Goal: Check status

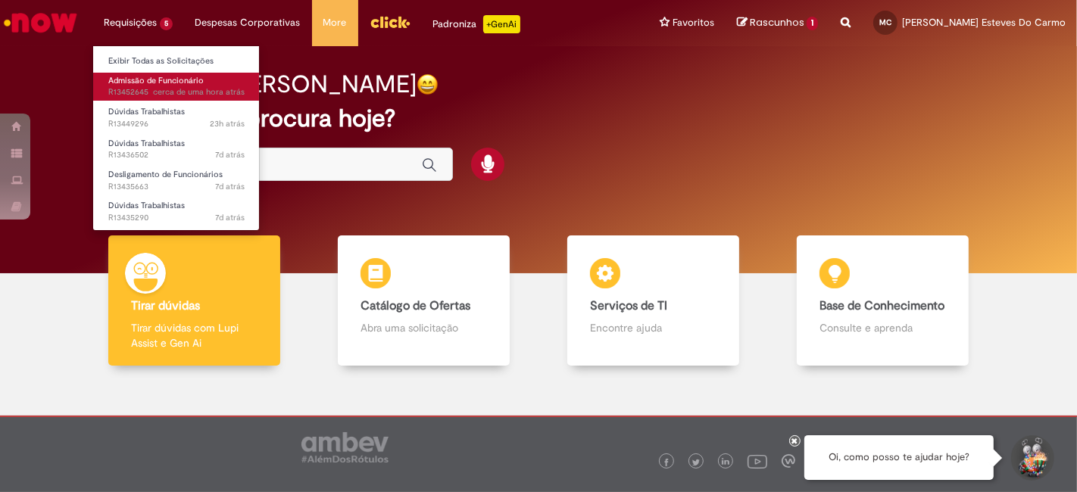
click at [125, 83] on span "Admissão de Funcionário" at bounding box center [155, 80] width 95 height 11
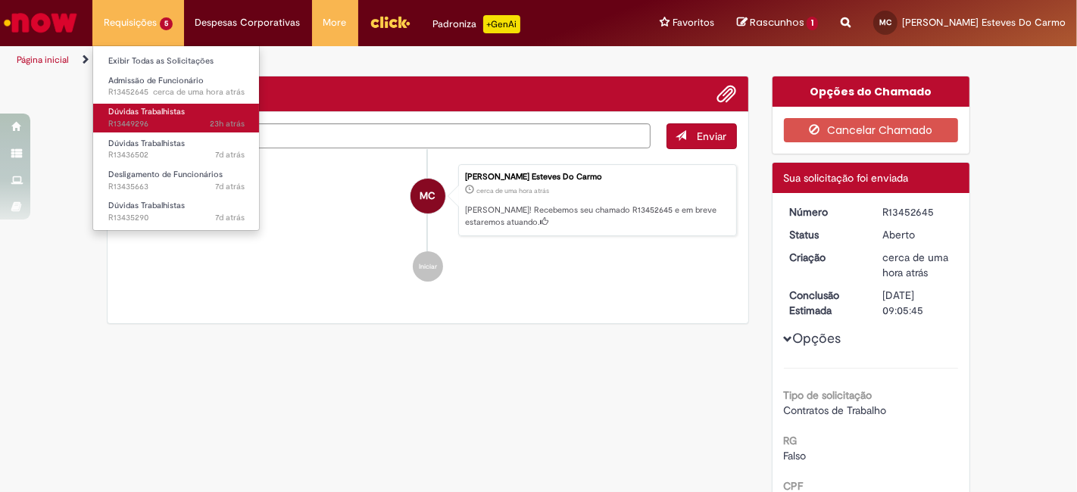
click at [140, 118] on span "23h atrás 23 horas atrás R13449296" at bounding box center [176, 124] width 136 height 12
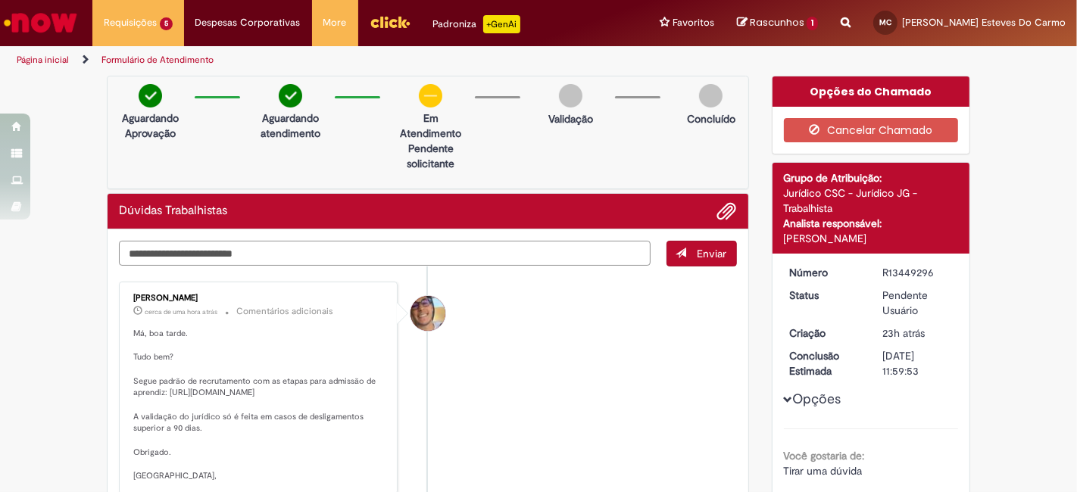
click at [467, 251] on textarea "Digite sua mensagem aqui..." at bounding box center [385, 253] width 532 height 25
type textarea "**********"
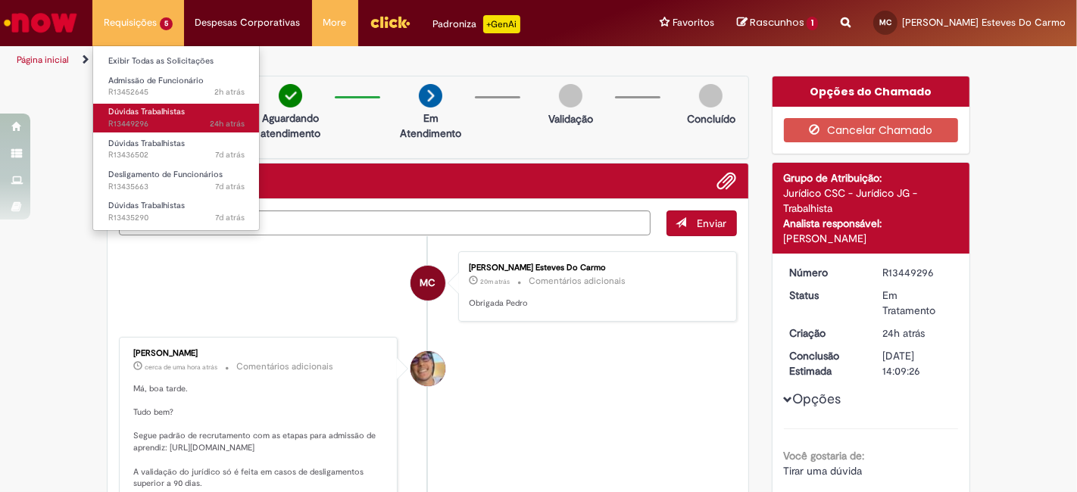
click at [138, 104] on link "Dúvidas Trabalhistas 24h atrás 24 horas atrás R13449296" at bounding box center [176, 118] width 167 height 28
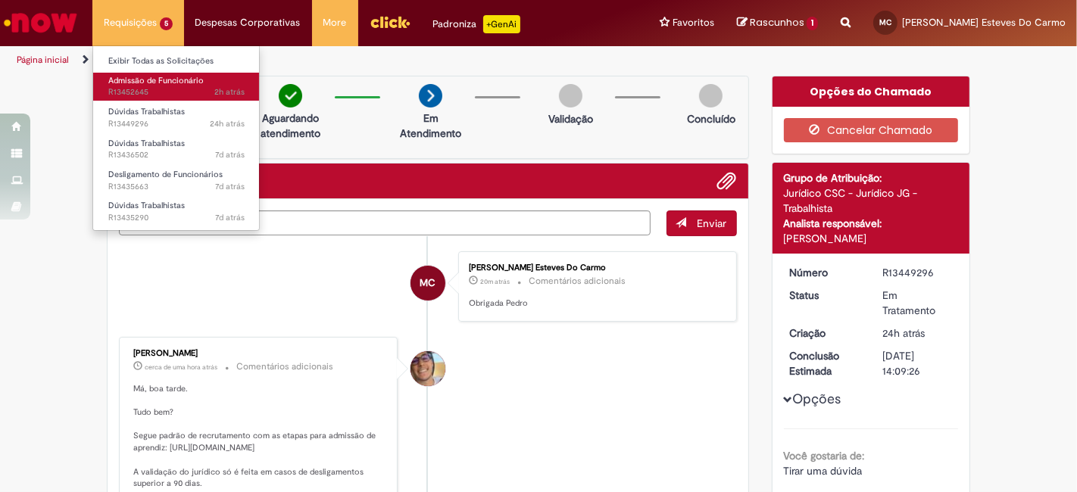
click at [142, 81] on span "Admissão de Funcionário" at bounding box center [155, 80] width 95 height 11
click at [141, 83] on span "Admissão de Funcionário" at bounding box center [155, 80] width 95 height 11
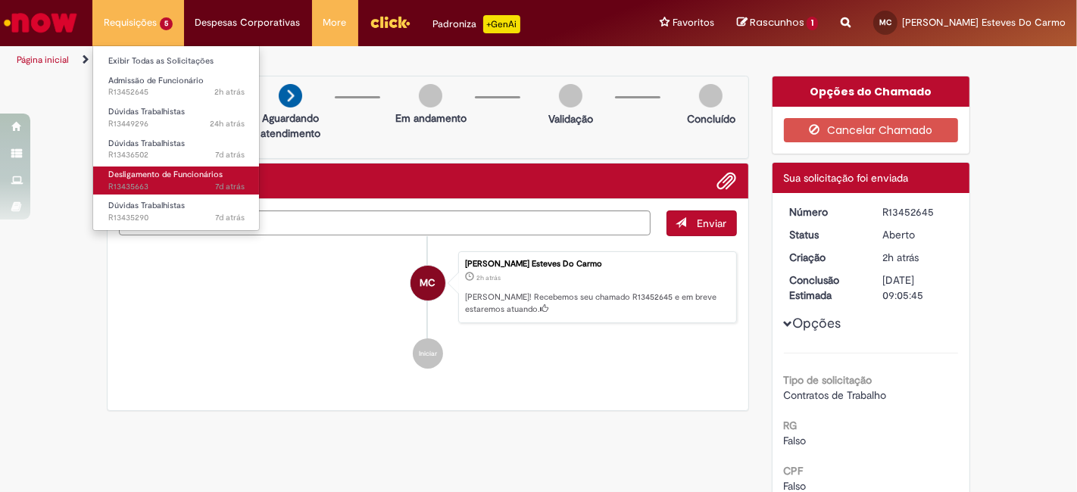
click at [151, 172] on span "Desligamento de Funcionários" at bounding box center [165, 174] width 114 height 11
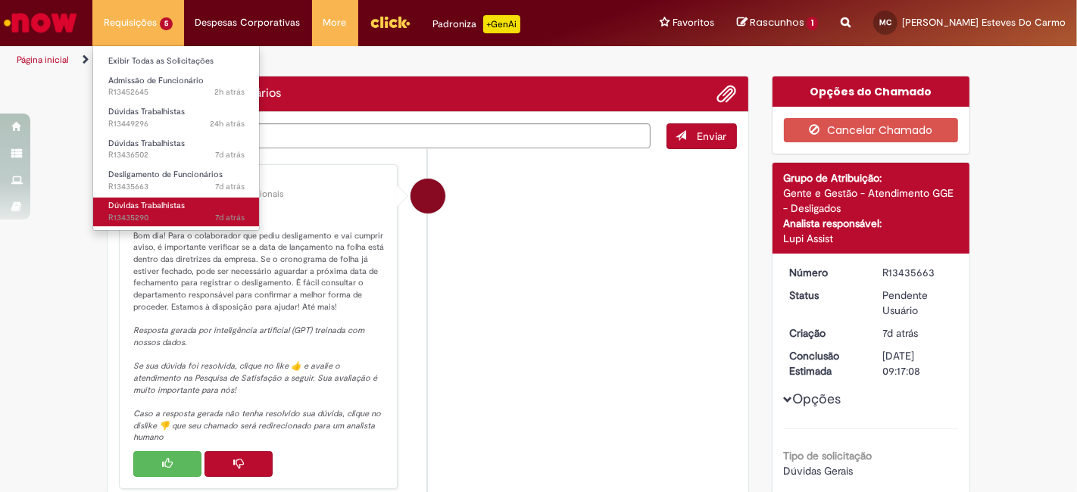
click at [148, 207] on span "Dúvidas Trabalhistas" at bounding box center [146, 205] width 76 height 11
